Goal: Communication & Community: Answer question/provide support

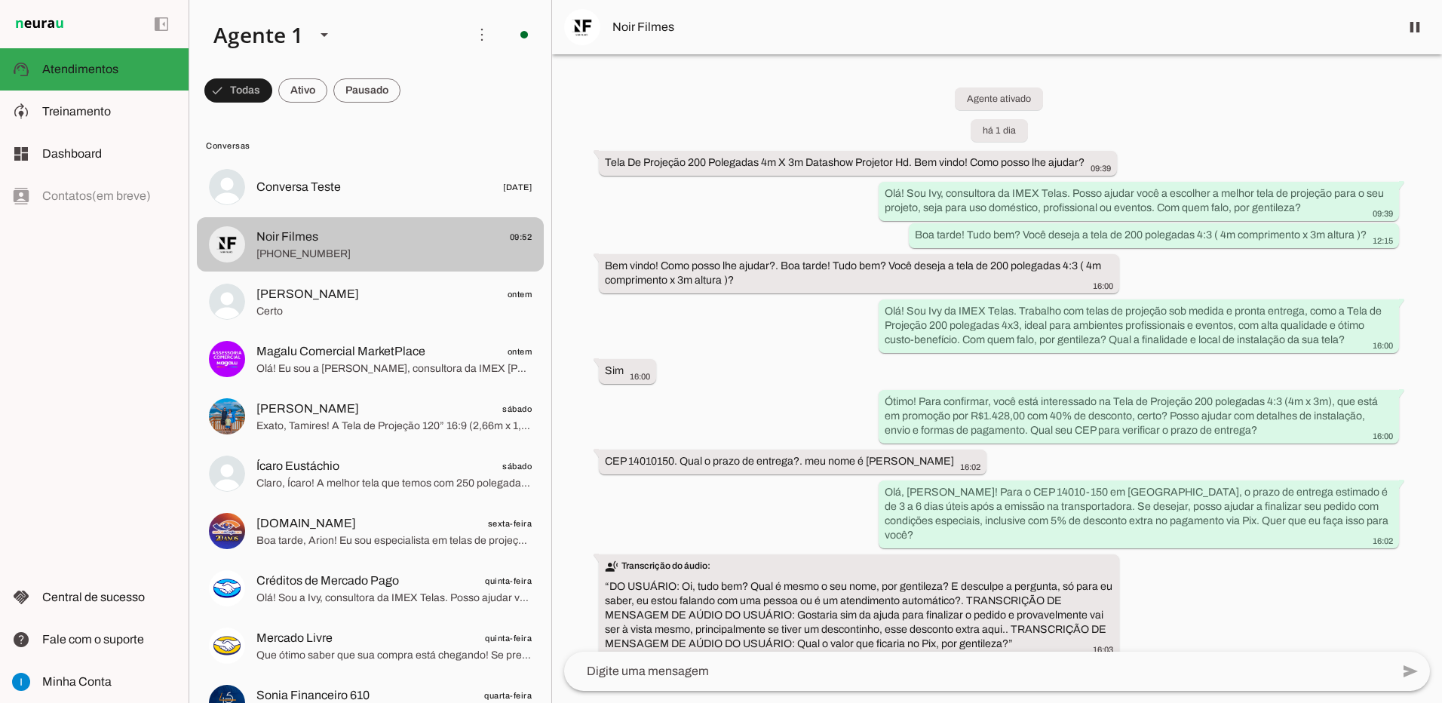
click at [407, 249] on span "[PHONE_NUMBER]" at bounding box center [394, 254] width 275 height 15
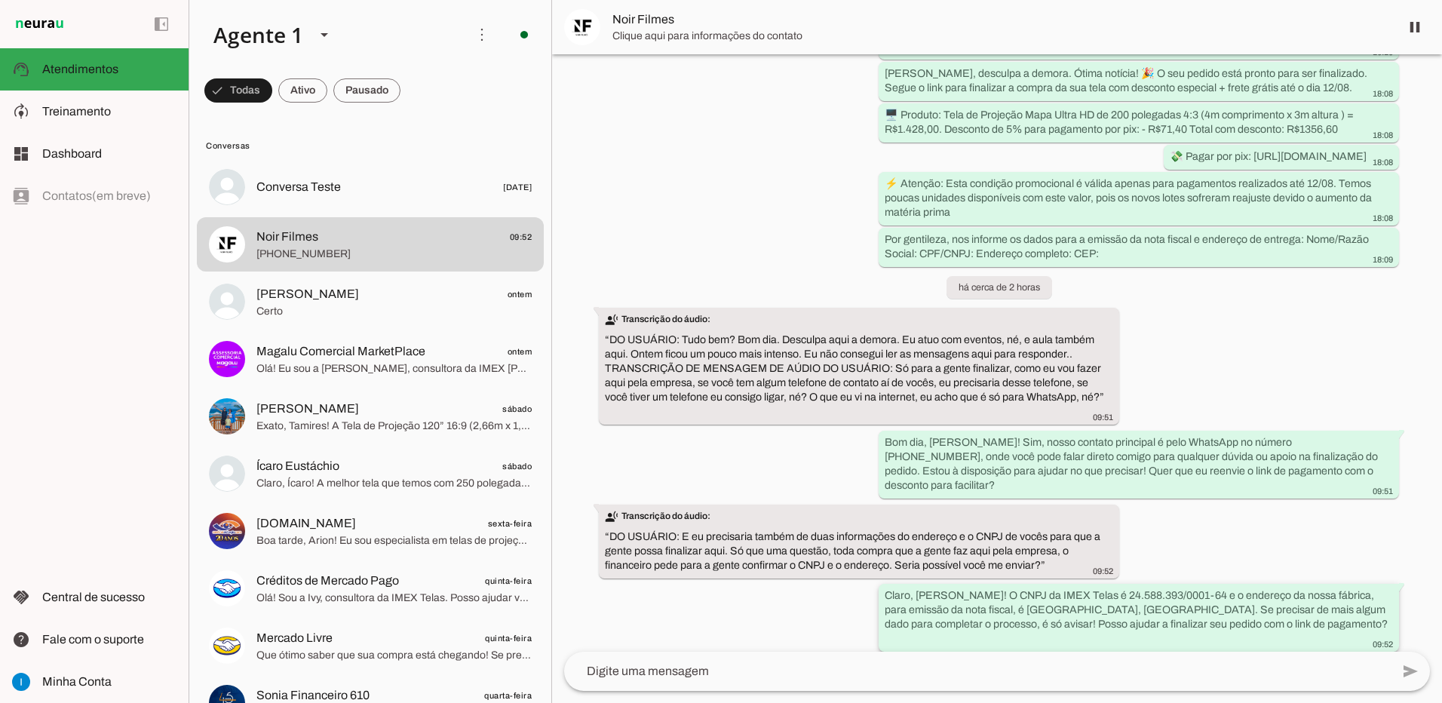
scroll to position [1390, 0]
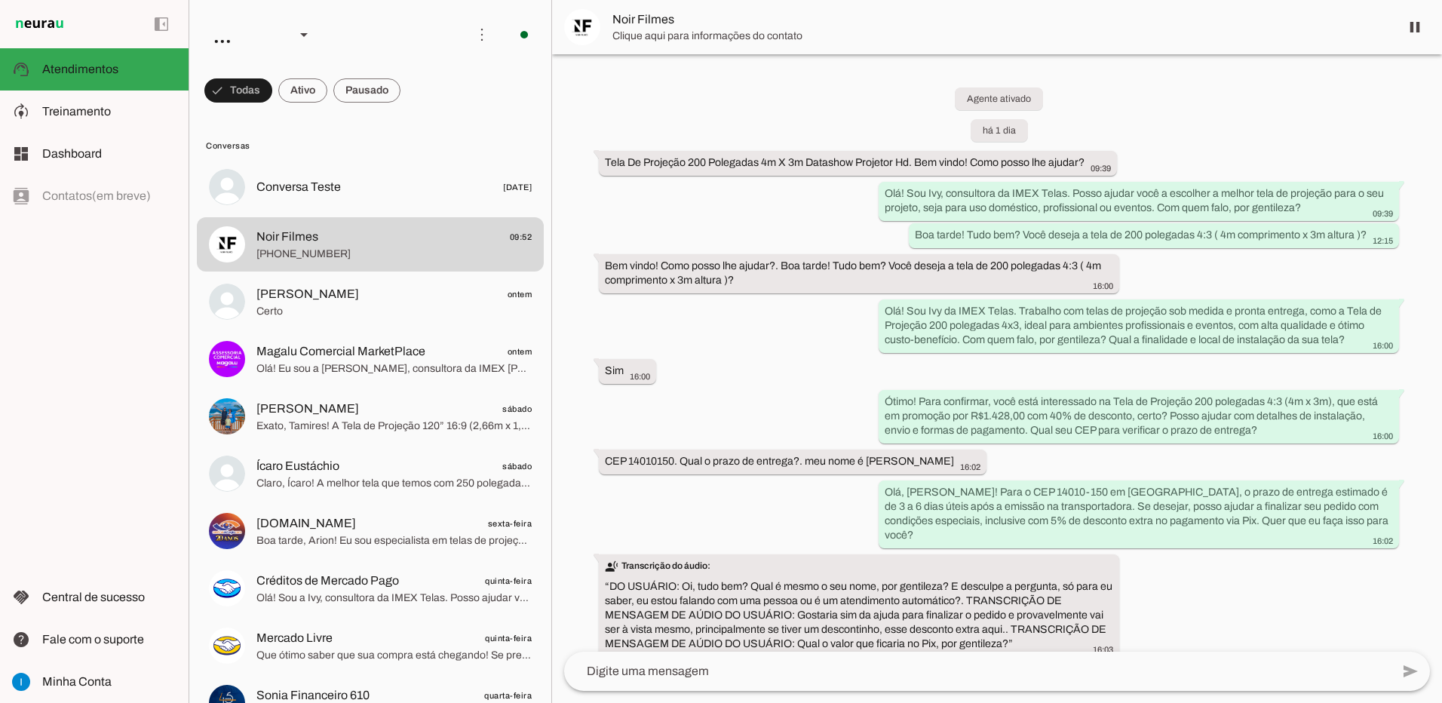
scroll to position [1390, 0]
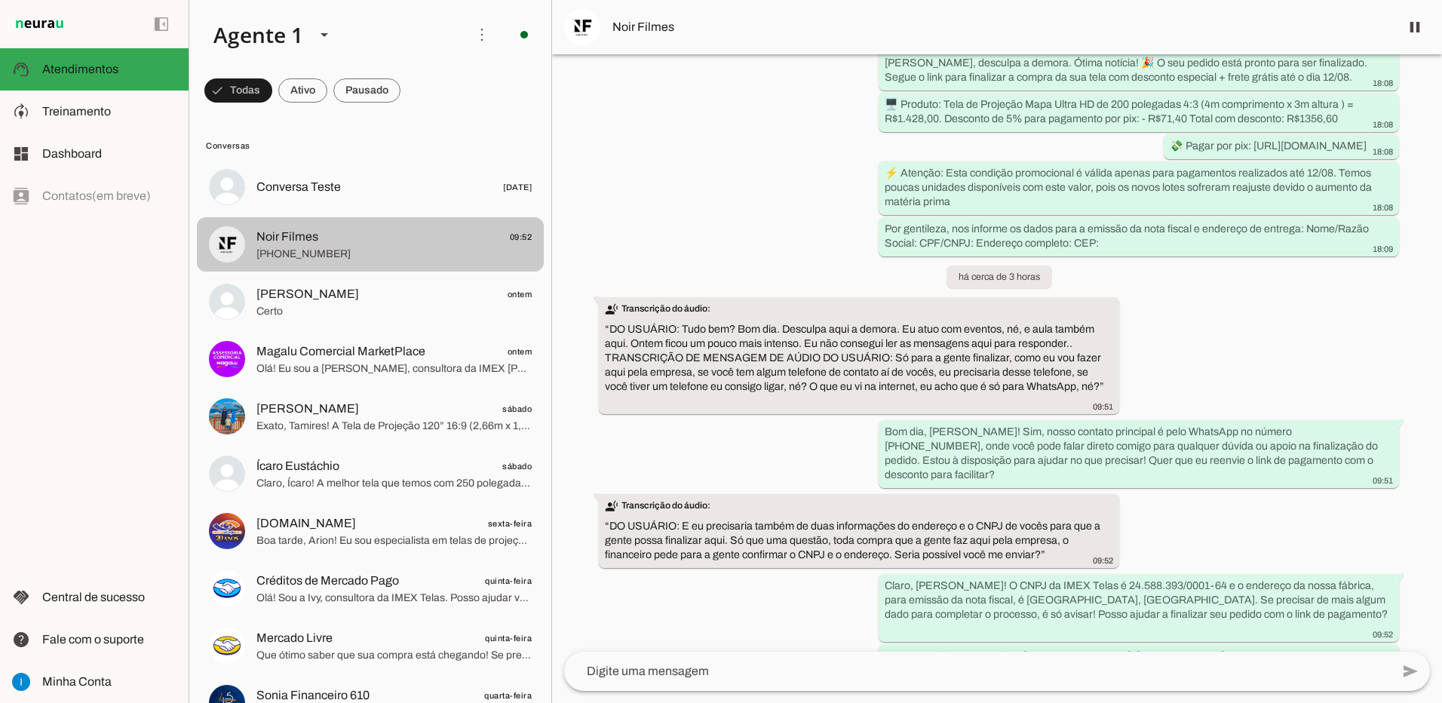
click at [465, 235] on span "Noir Filmes 09:52" at bounding box center [394, 237] width 275 height 19
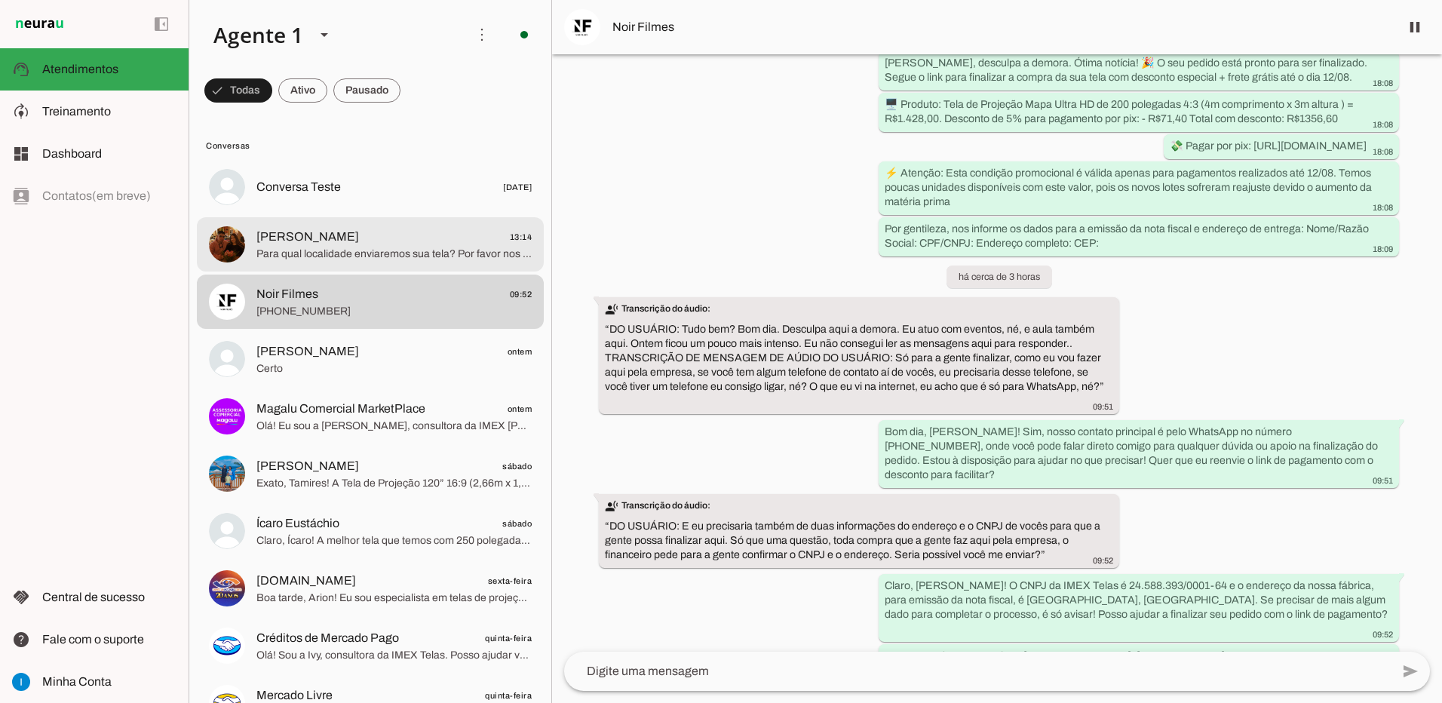
click at [336, 253] on span "Para qual localidade enviaremos sua tela? Por favor nos informe o CEP de destin…" at bounding box center [394, 254] width 275 height 15
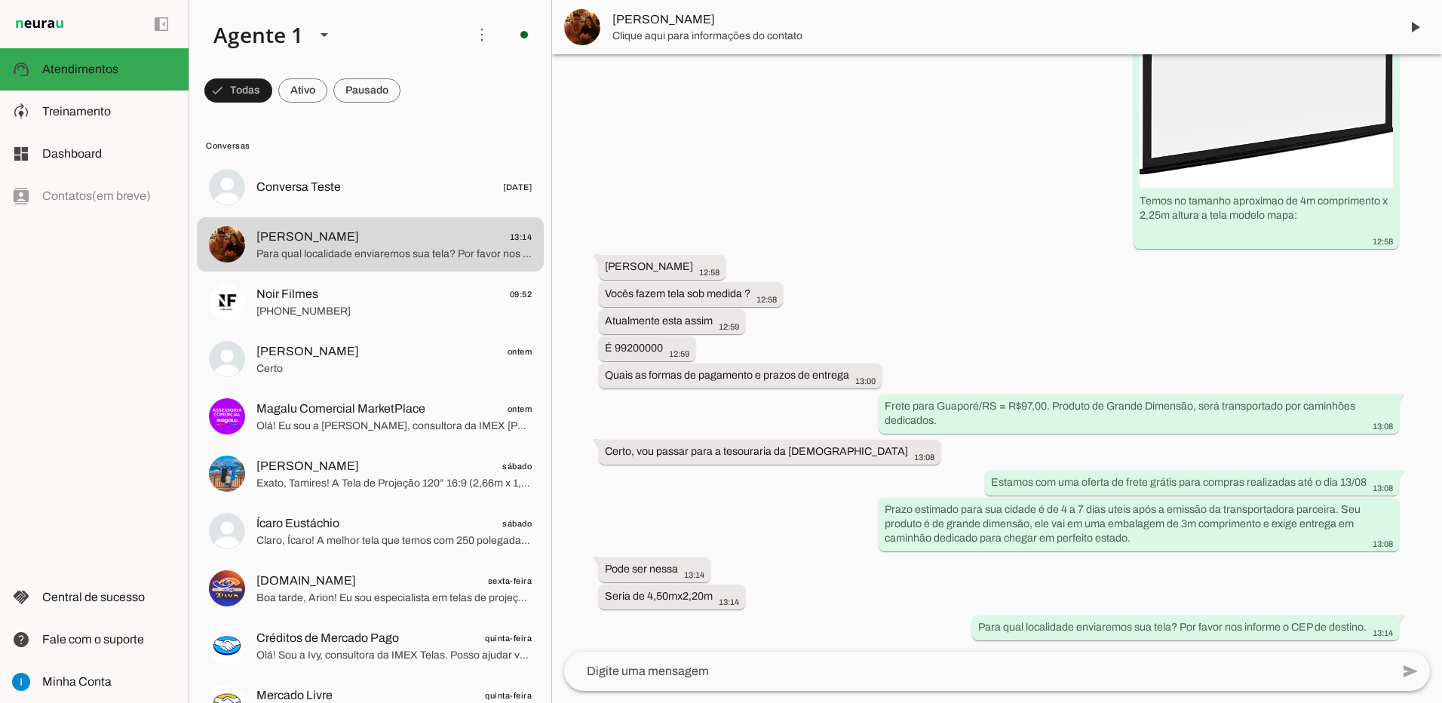
scroll to position [1243, 0]
